Goal: Transaction & Acquisition: Purchase product/service

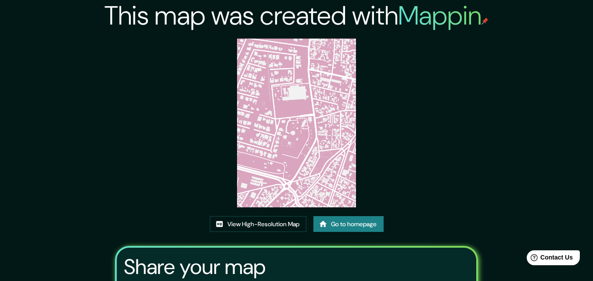
drag, startPoint x: 277, startPoint y: 201, endPoint x: 277, endPoint y: 196, distance: 5.3
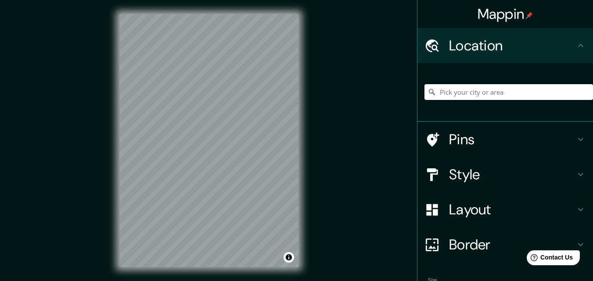
click at [442, 93] on input "Pick your city or area" at bounding box center [508, 92] width 168 height 16
click at [442, 92] on input "Pick your city or area" at bounding box center [508, 92] width 168 height 16
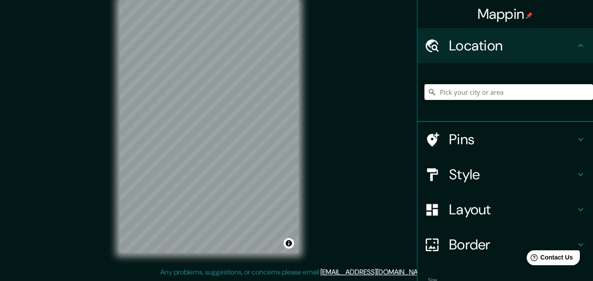
click at [315, 124] on div "Mappin Location Pins Style Layout Border Choose a border. Hint : you can make l…" at bounding box center [296, 133] width 593 height 295
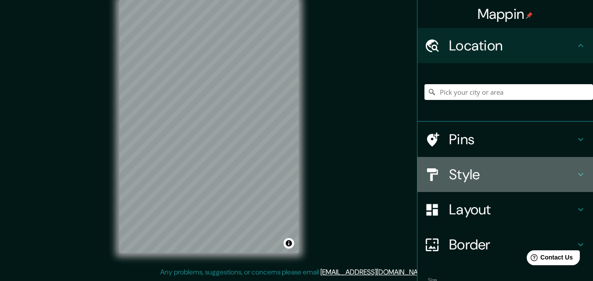
click at [478, 177] on h4 "Style" at bounding box center [512, 175] width 126 height 18
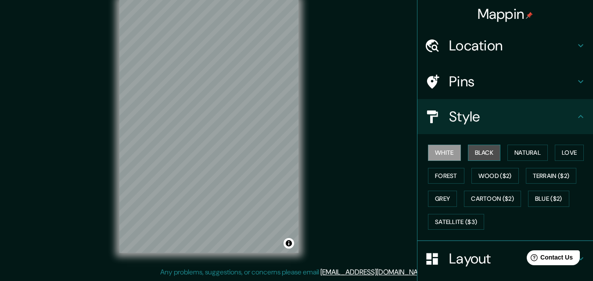
click at [483, 158] on button "Black" at bounding box center [484, 153] width 33 height 16
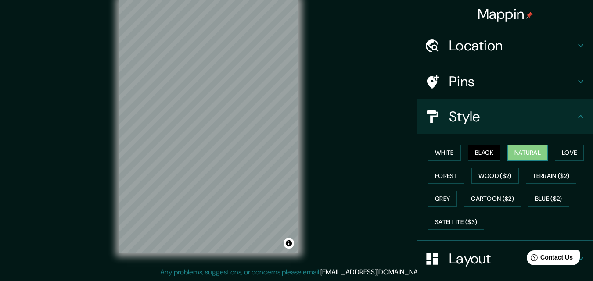
click at [524, 154] on button "Natural" at bounding box center [527, 153] width 40 height 16
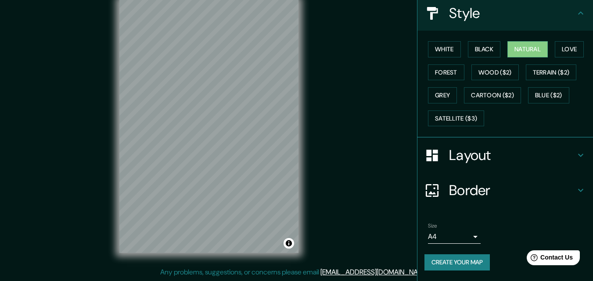
click at [454, 263] on button "Create your map" at bounding box center [456, 262] width 65 height 16
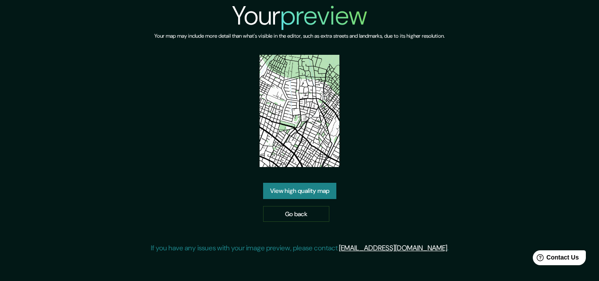
click at [283, 185] on link "View high quality map" at bounding box center [299, 191] width 73 height 16
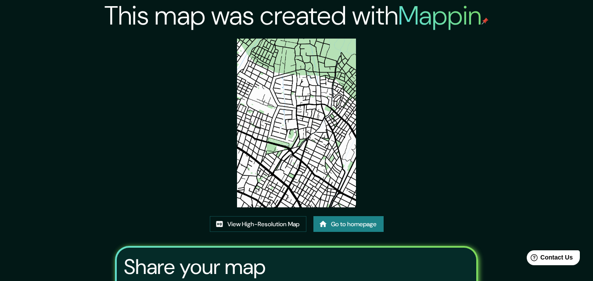
click at [264, 64] on img at bounding box center [296, 123] width 119 height 169
click at [256, 222] on link "View High-Resolution Map" at bounding box center [258, 224] width 97 height 16
